Goal: Task Accomplishment & Management: Manage account settings

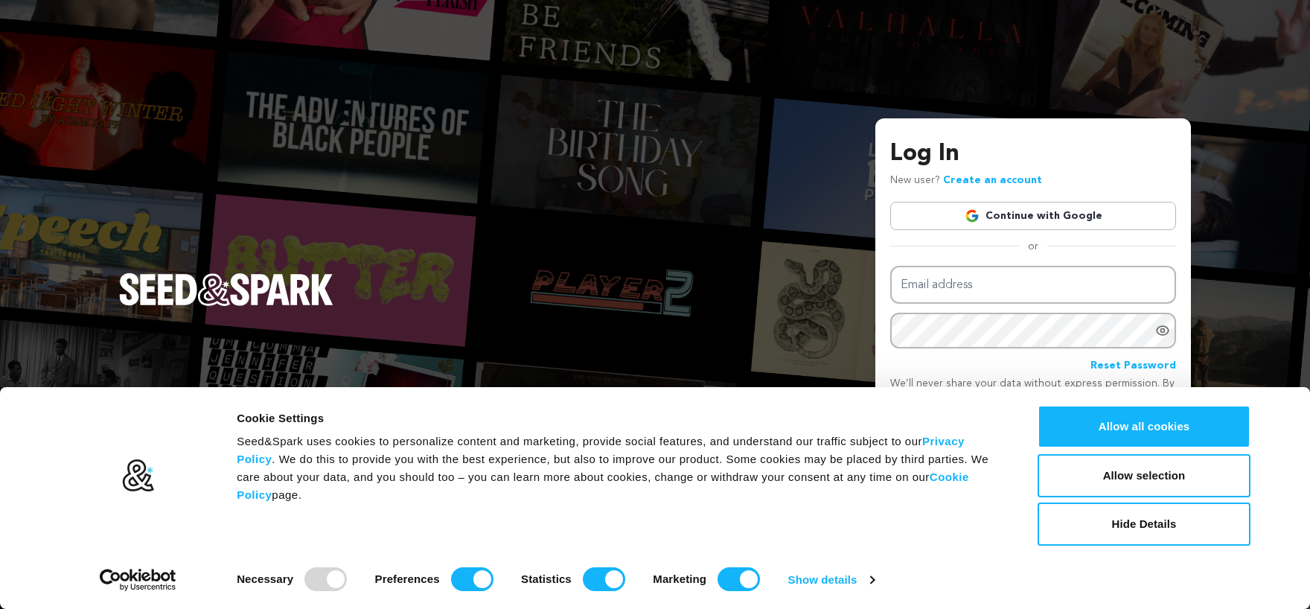
click at [1030, 221] on link "Continue with Google" at bounding box center [1033, 216] width 286 height 28
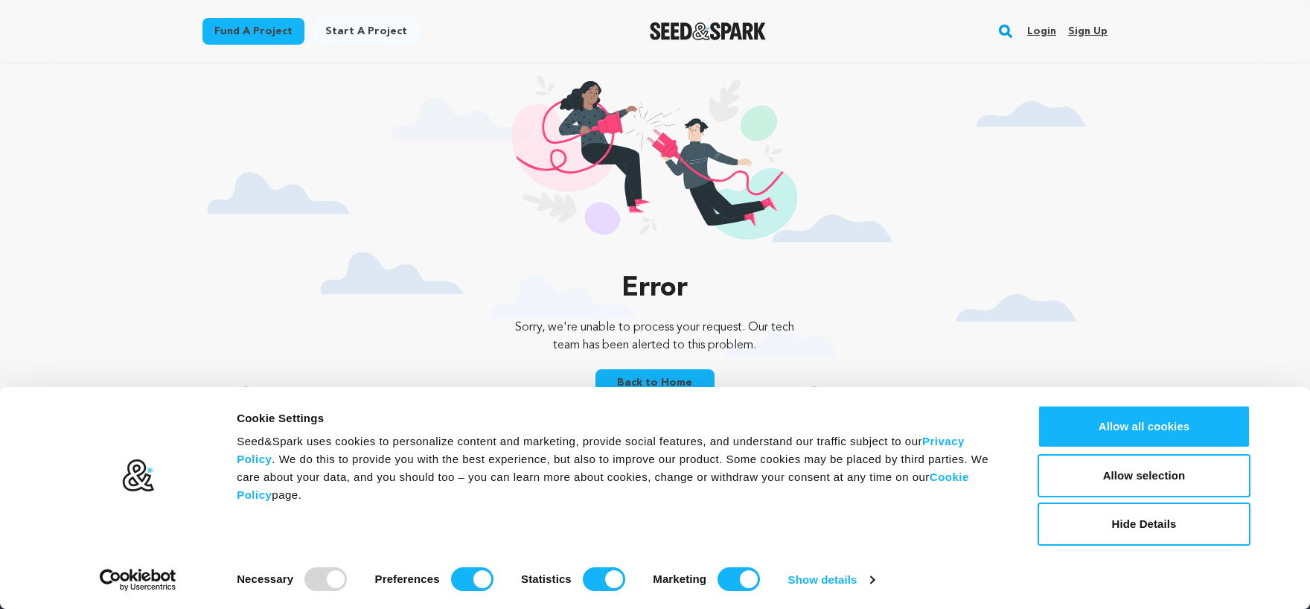
click at [1034, 38] on link "Login" at bounding box center [1041, 31] width 29 height 24
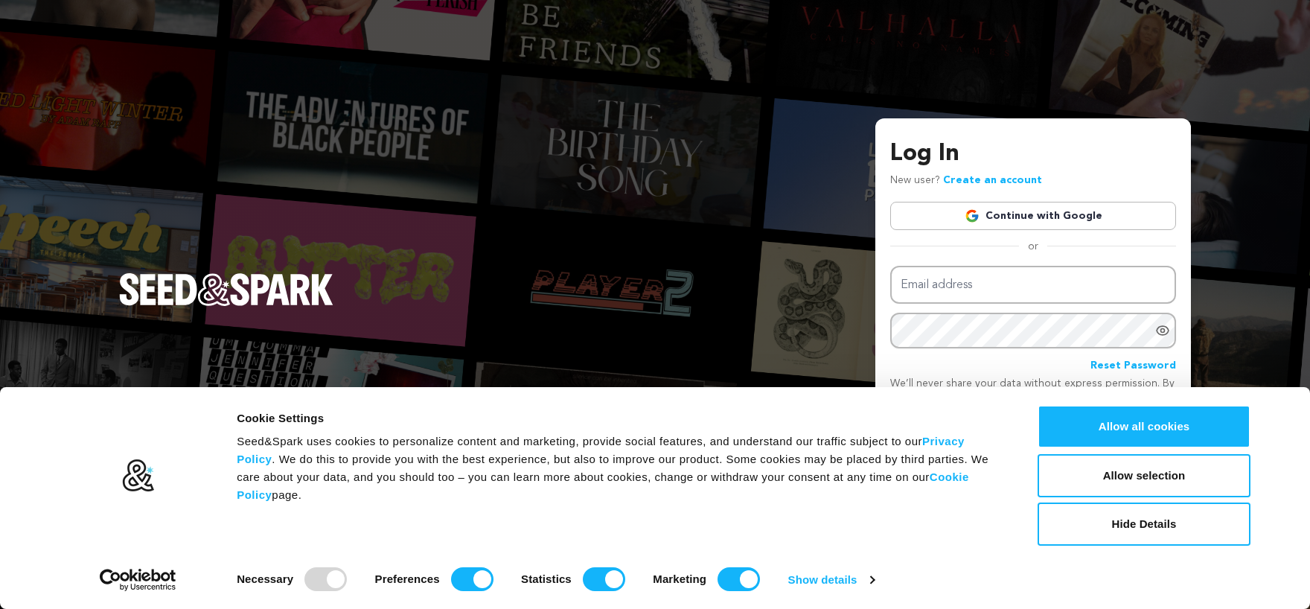
click at [979, 212] on img at bounding box center [971, 215] width 15 height 15
